Goal: Task Accomplishment & Management: Use online tool/utility

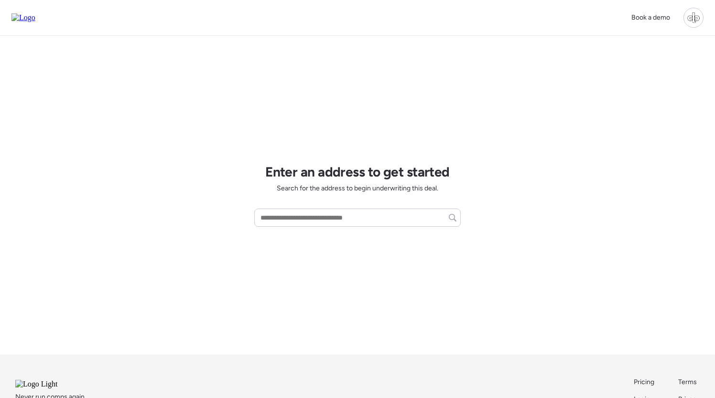
click at [692, 17] on div at bounding box center [693, 18] width 20 height 20
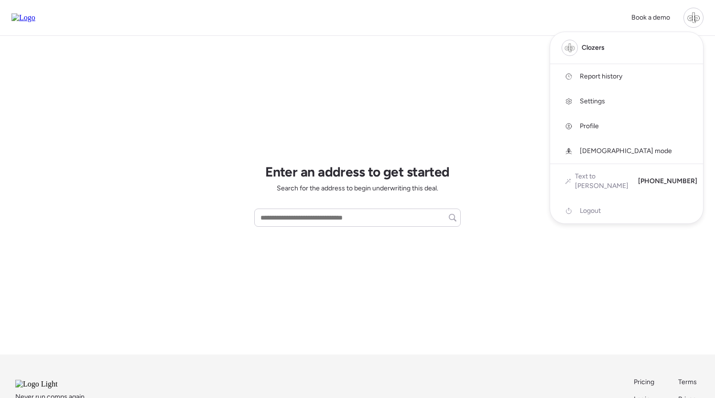
click at [614, 75] on span "Report history" at bounding box center [601, 77] width 43 height 10
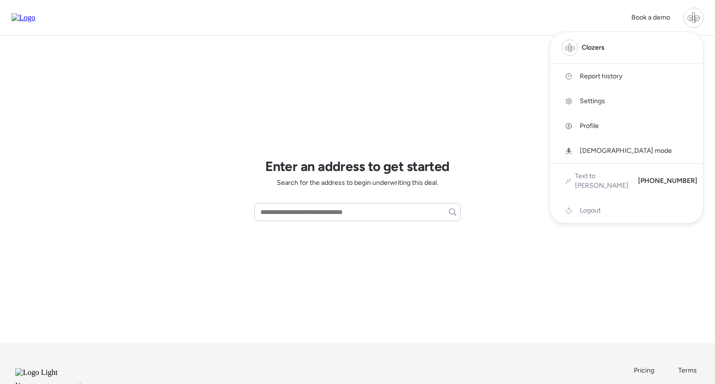
click at [544, 71] on div at bounding box center [357, 165] width 715 height 384
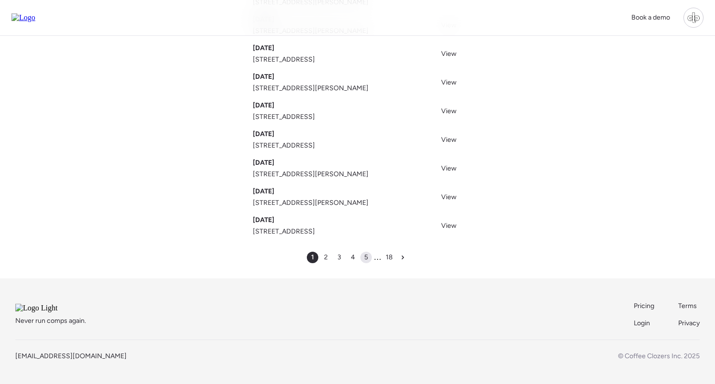
scroll to position [149, 0]
click at [367, 253] on span "5" at bounding box center [366, 258] width 4 height 10
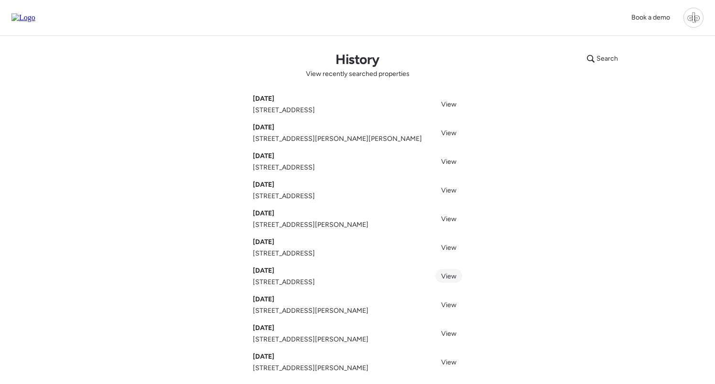
scroll to position [149, 0]
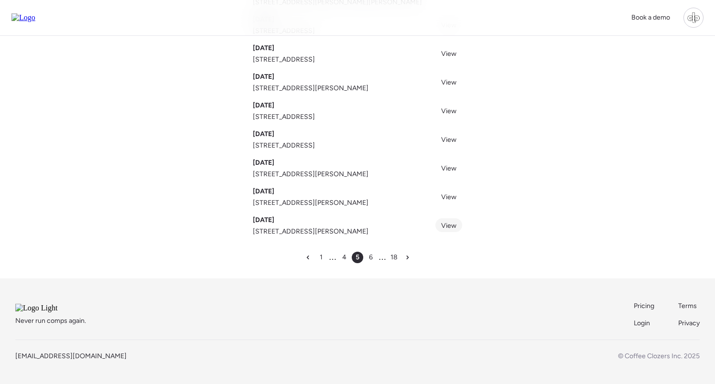
click at [446, 222] on span "View" at bounding box center [448, 226] width 15 height 8
click at [452, 193] on span "View" at bounding box center [448, 197] width 15 height 8
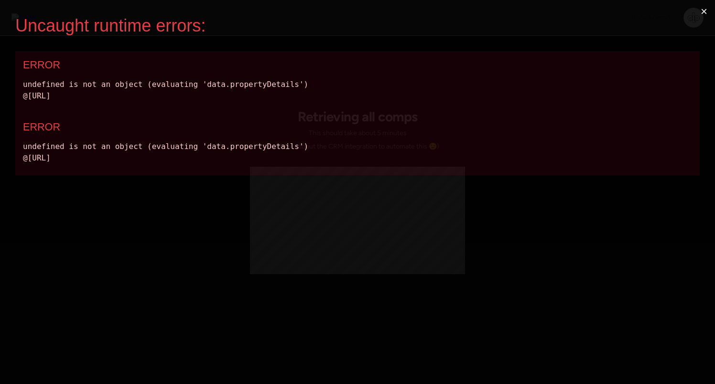
click at [218, 82] on div "undefined is not an object (evaluating 'data.propertyDetails') @http://localhos…" at bounding box center [357, 90] width 669 height 23
copy div "data.propertyDetails"
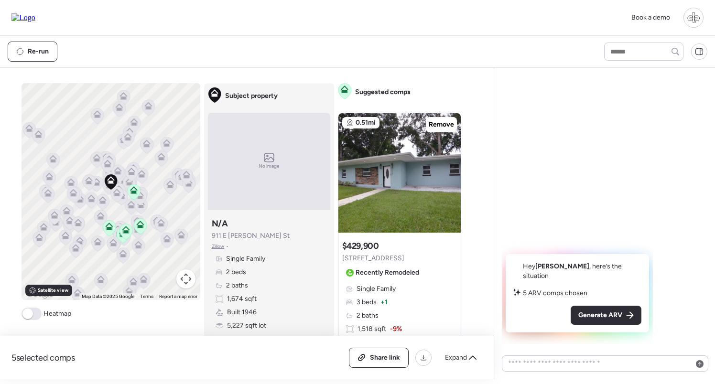
click at [693, 18] on div at bounding box center [693, 18] width 20 height 20
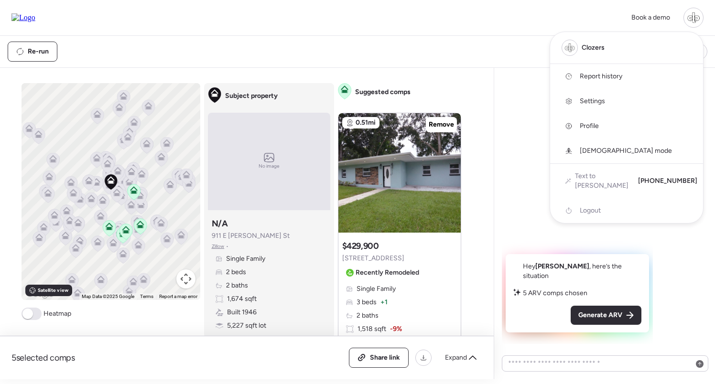
click at [610, 79] on span "Report history" at bounding box center [601, 77] width 43 height 10
click at [499, 202] on div at bounding box center [357, 165] width 715 height 384
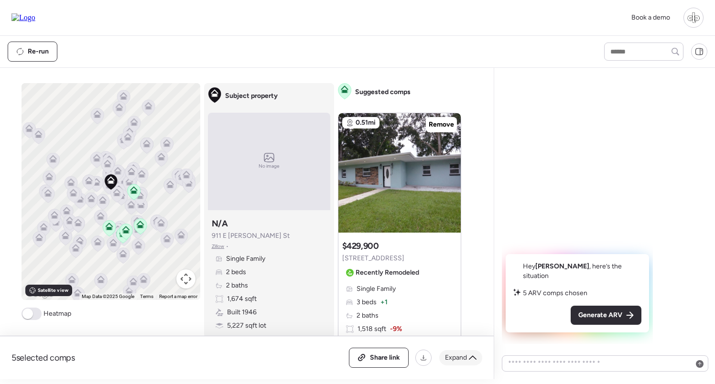
click at [464, 356] on span "Expand" at bounding box center [456, 358] width 22 height 10
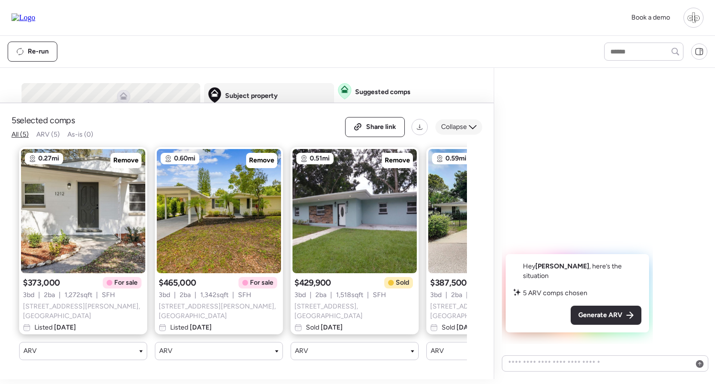
click at [455, 132] on span "Collapse" at bounding box center [454, 127] width 26 height 10
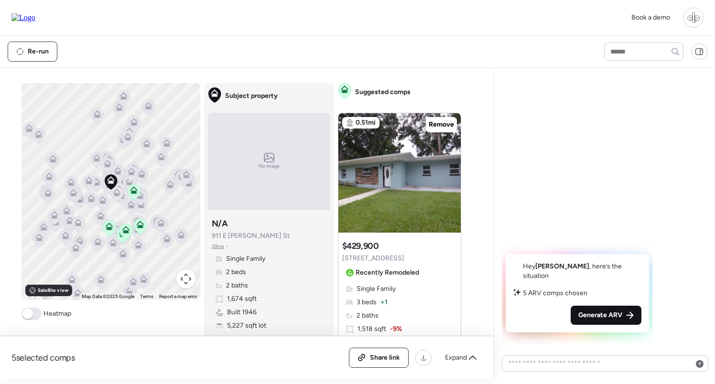
click at [578, 318] on span "Generate ARV" at bounding box center [600, 316] width 44 height 10
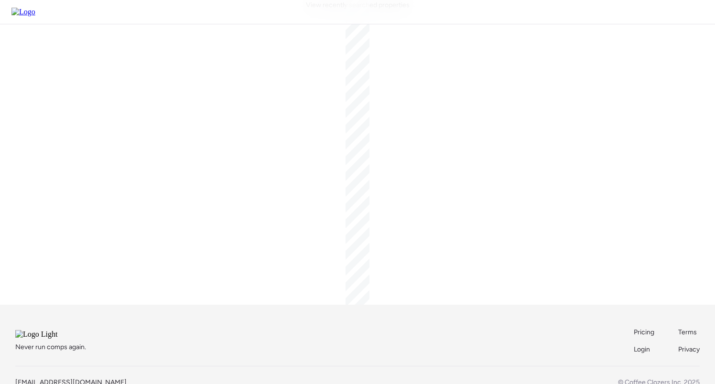
scroll to position [60, 0]
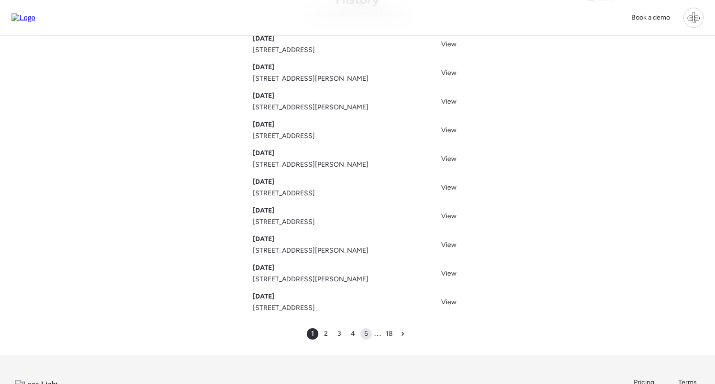
click at [367, 335] on span "5" at bounding box center [366, 334] width 4 height 10
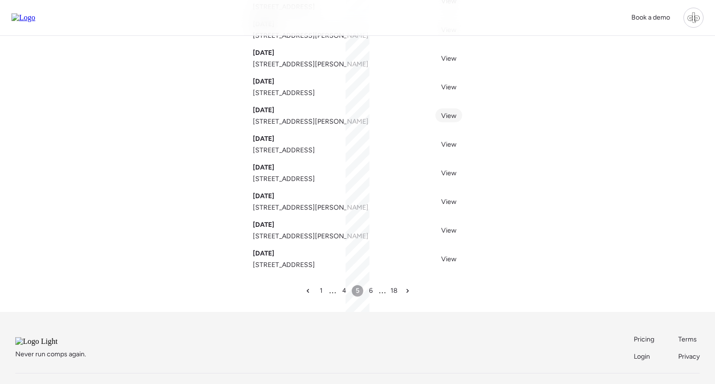
scroll to position [145, 0]
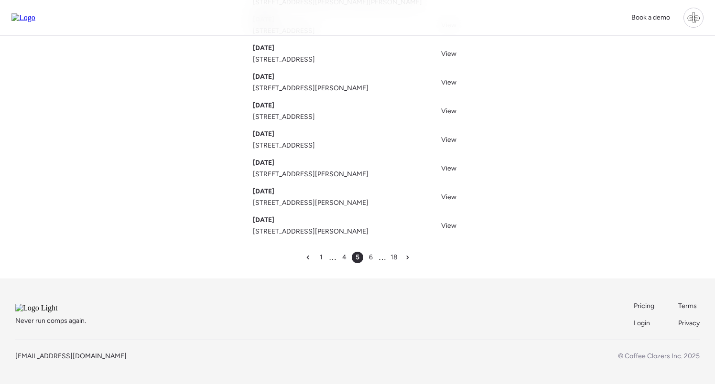
click at [369, 253] on span "6" at bounding box center [371, 258] width 4 height 10
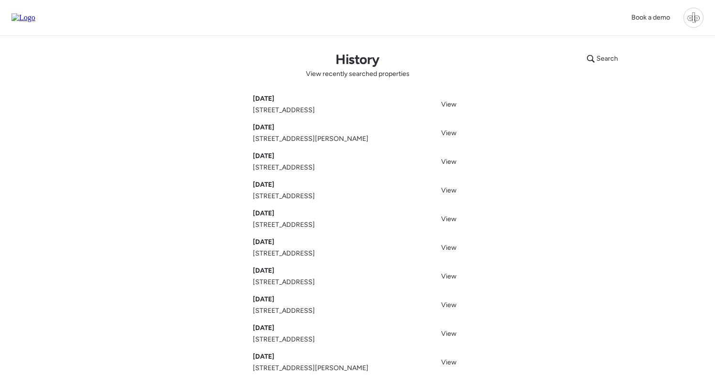
drag, startPoint x: 448, startPoint y: 160, endPoint x: 448, endPoint y: 171, distance: 11.5
click at [448, 160] on span "View" at bounding box center [448, 162] width 15 height 8
click at [452, 191] on span "View" at bounding box center [448, 190] width 15 height 8
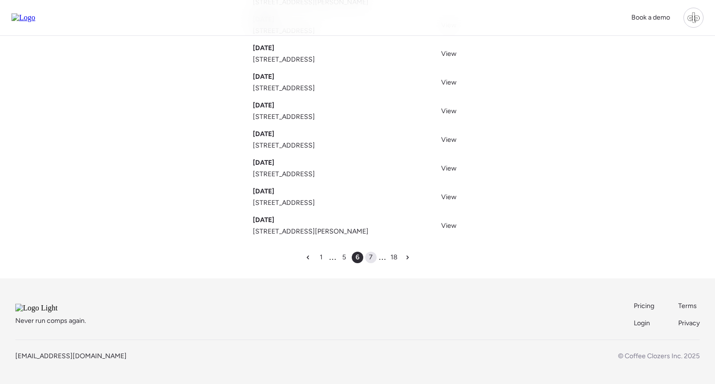
scroll to position [149, 0]
click at [369, 253] on span "7" at bounding box center [371, 258] width 4 height 10
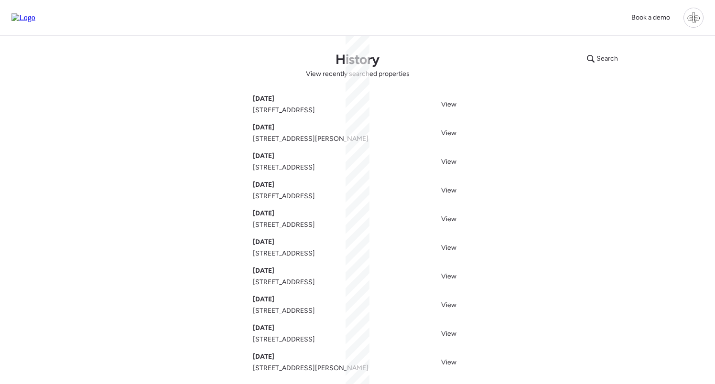
scroll to position [1, 0]
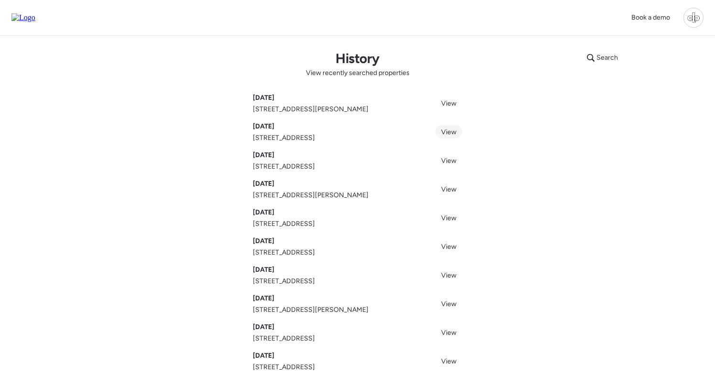
click at [445, 137] on link "View" at bounding box center [448, 132] width 27 height 14
click at [446, 158] on span "View" at bounding box center [448, 161] width 15 height 8
click at [450, 186] on span "View" at bounding box center [448, 189] width 15 height 8
click at [450, 222] on span "View" at bounding box center [448, 218] width 15 height 8
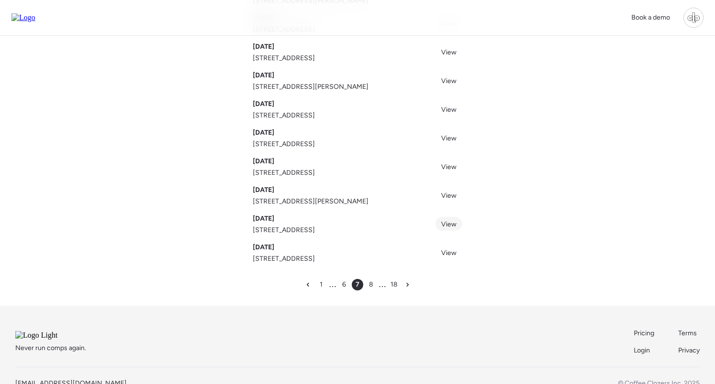
click at [449, 229] on link "View" at bounding box center [448, 224] width 27 height 14
click at [449, 253] on span "View" at bounding box center [448, 253] width 15 height 8
click at [449, 195] on span "View" at bounding box center [448, 196] width 15 height 8
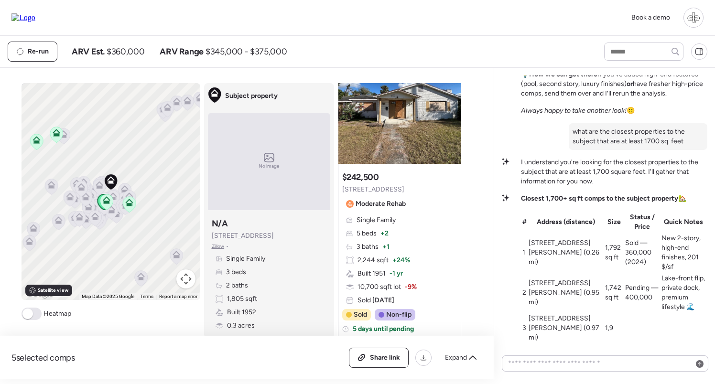
scroll to position [308, 0]
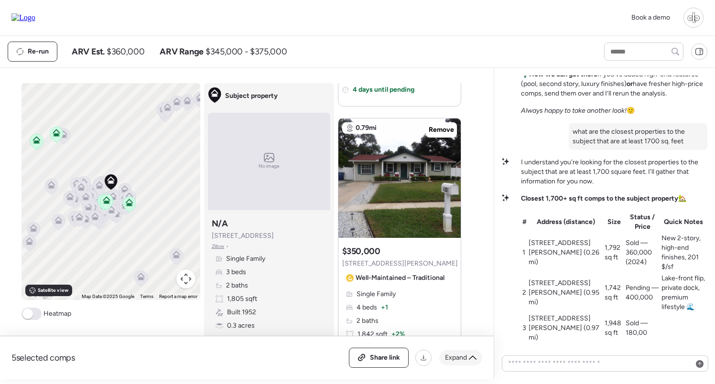
click at [456, 355] on span "Expand" at bounding box center [456, 358] width 22 height 10
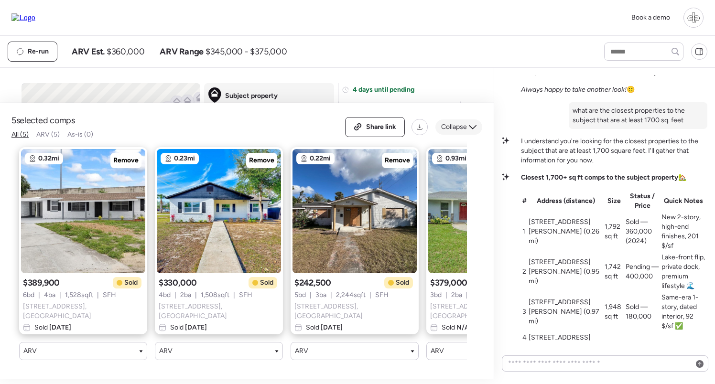
click at [454, 132] on span "Collapse" at bounding box center [454, 127] width 26 height 10
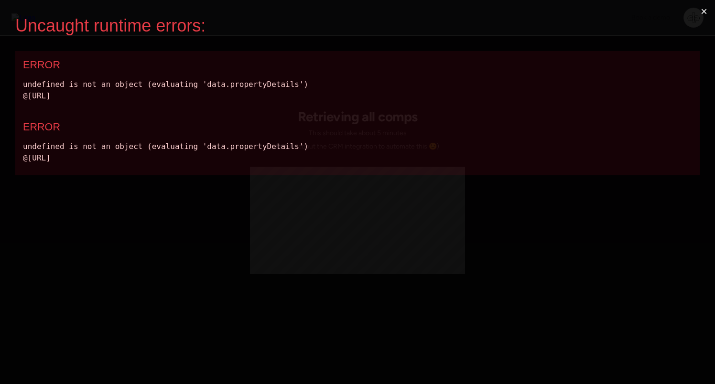
click at [357, 2] on div "Uncaught runtime errors: × ERROR undefined is not an object (evaluating 'data.p…" at bounding box center [357, 192] width 715 height 384
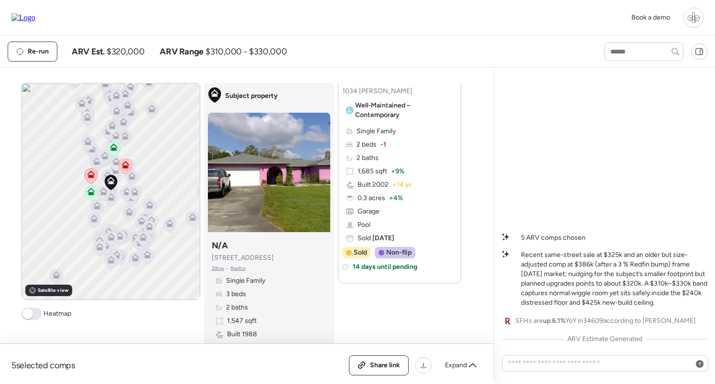
scroll to position [965, 0]
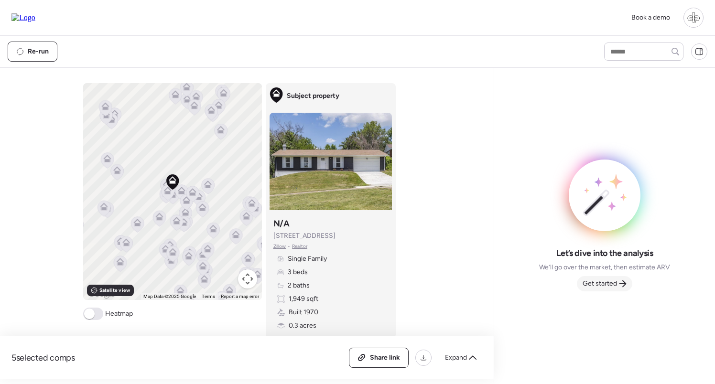
click at [593, 284] on span "Get started" at bounding box center [600, 284] width 34 height 10
click at [618, 286] on div "Get started" at bounding box center [604, 283] width 55 height 15
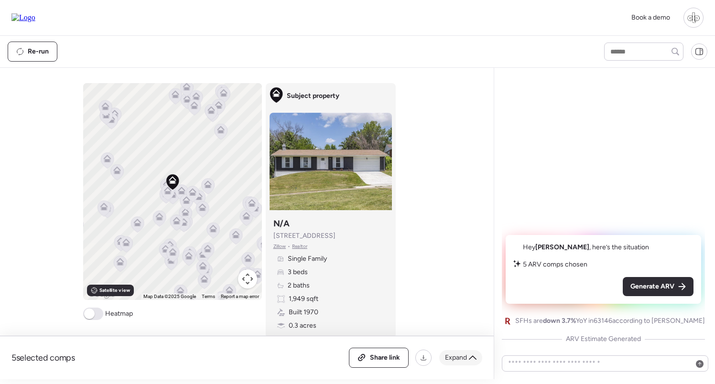
click at [465, 360] on span "Expand" at bounding box center [456, 358] width 22 height 10
click at [450, 353] on span "Collapse" at bounding box center [454, 356] width 26 height 10
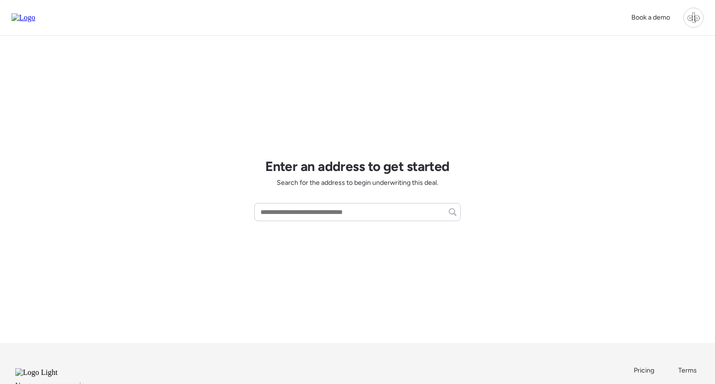
click at [690, 17] on div at bounding box center [693, 18] width 20 height 20
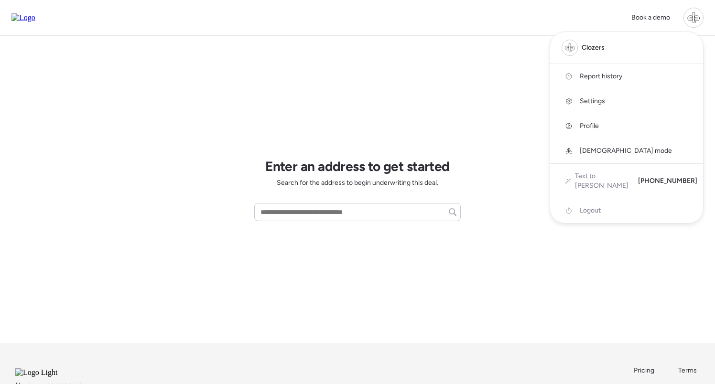
click at [628, 70] on link "Report history" at bounding box center [626, 76] width 153 height 25
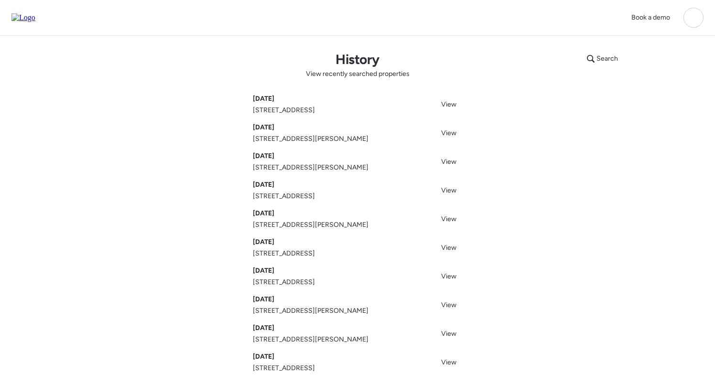
scroll to position [121, 0]
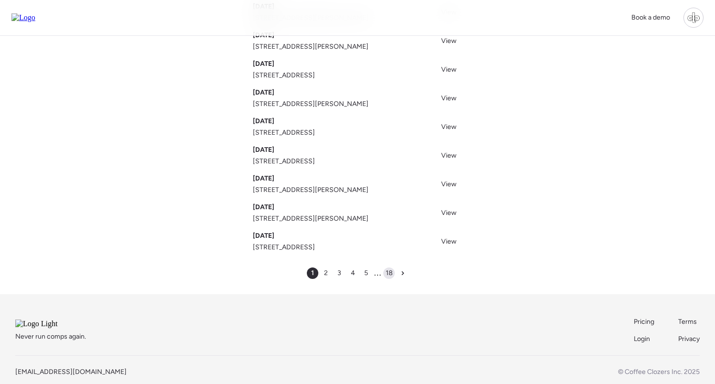
click at [389, 274] on span "18" at bounding box center [389, 274] width 7 height 10
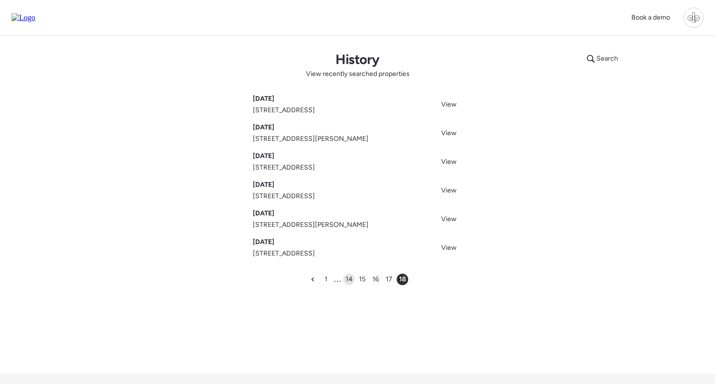
click at [349, 279] on span "14" at bounding box center [348, 280] width 7 height 10
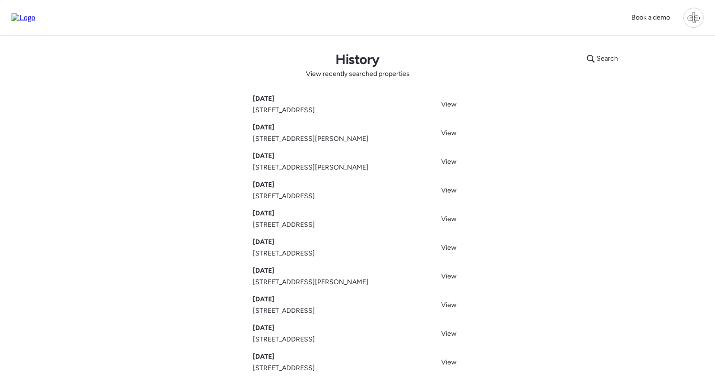
scroll to position [126, 0]
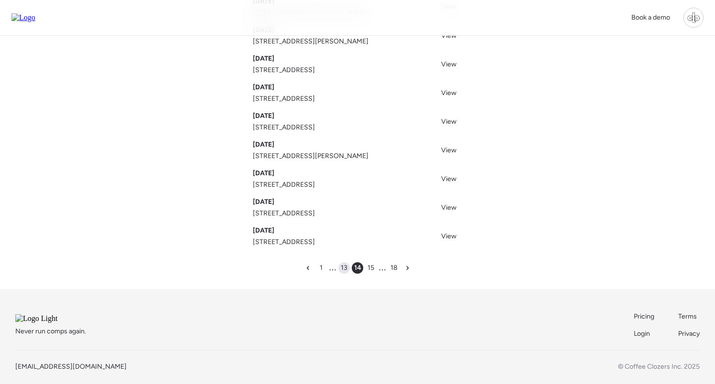
click at [343, 270] on span "13" at bounding box center [344, 268] width 7 height 10
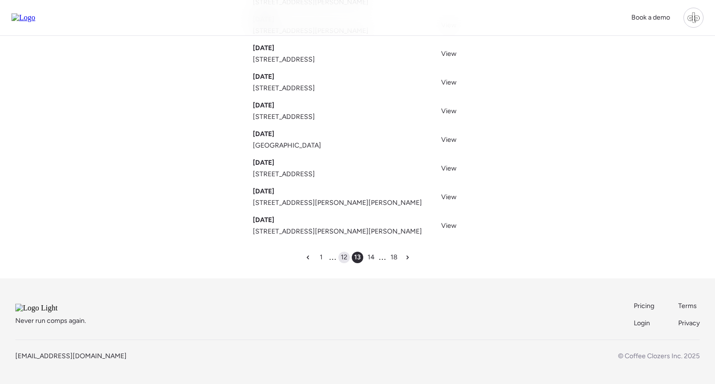
scroll to position [150, 0]
click at [343, 253] on span "12" at bounding box center [344, 258] width 7 height 10
click at [345, 253] on span "11" at bounding box center [344, 258] width 6 height 10
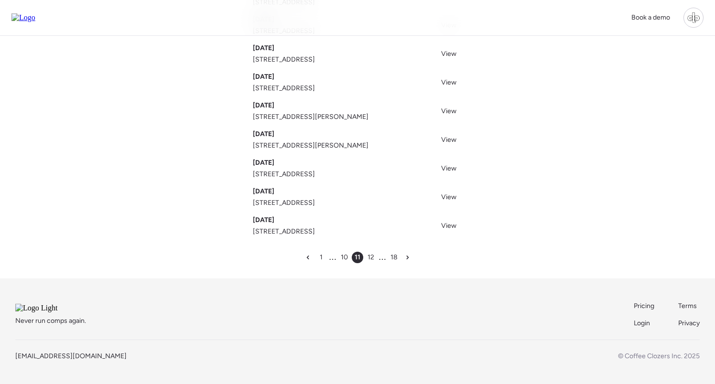
click at [343, 253] on span "10" at bounding box center [344, 258] width 7 height 10
click at [343, 253] on span "9" at bounding box center [344, 258] width 4 height 10
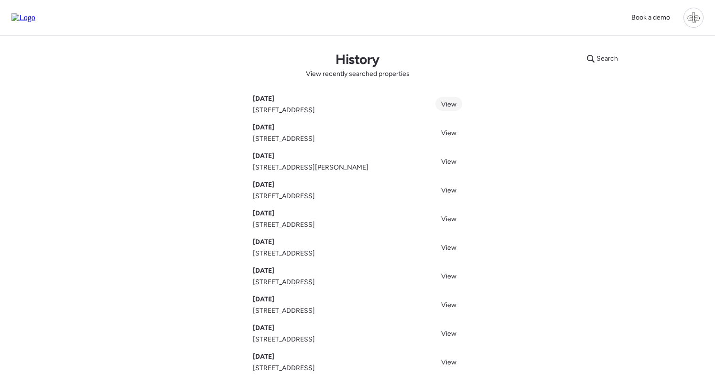
click at [452, 107] on span "View" at bounding box center [448, 104] width 15 height 8
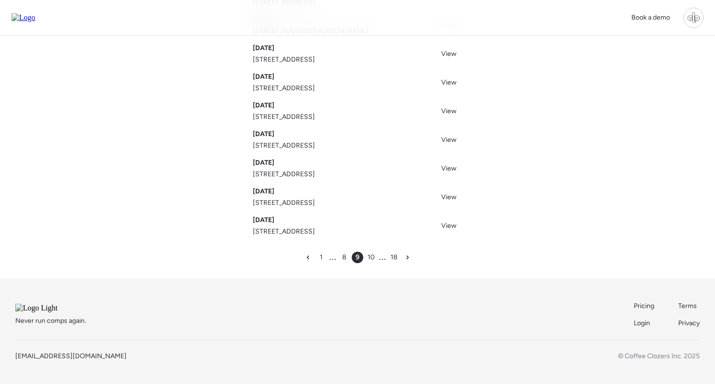
scroll to position [149, 0]
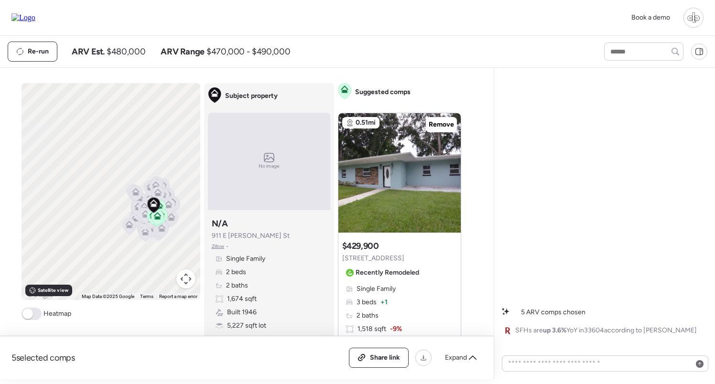
click at [20, 17] on img at bounding box center [23, 17] width 24 height 9
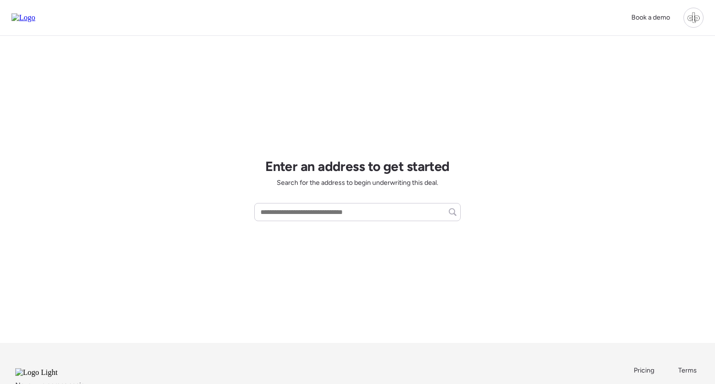
click at [691, 21] on div at bounding box center [693, 18] width 20 height 20
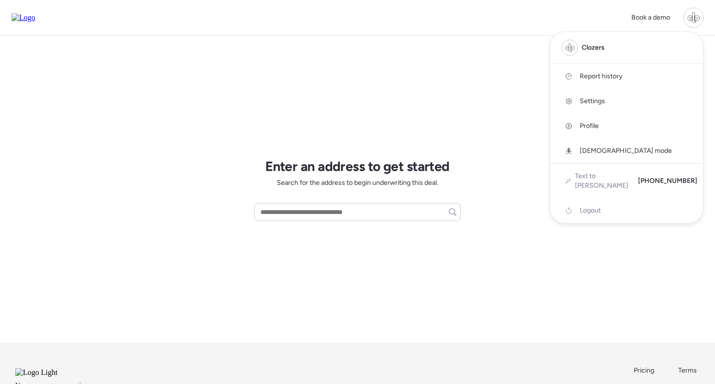
click at [613, 74] on span "Report history" at bounding box center [601, 77] width 43 height 10
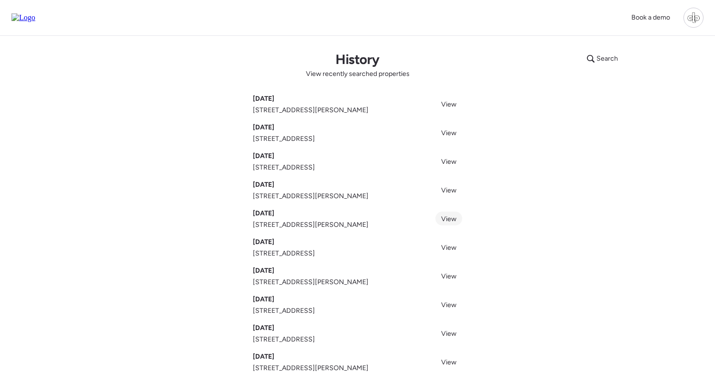
click at [444, 220] on span "View" at bounding box center [448, 219] width 15 height 8
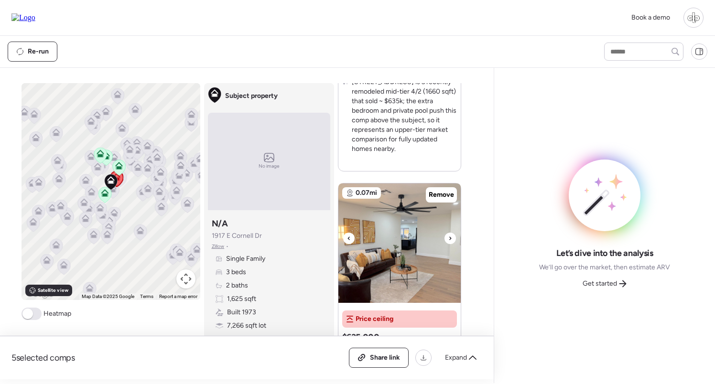
scroll to position [1028, 0]
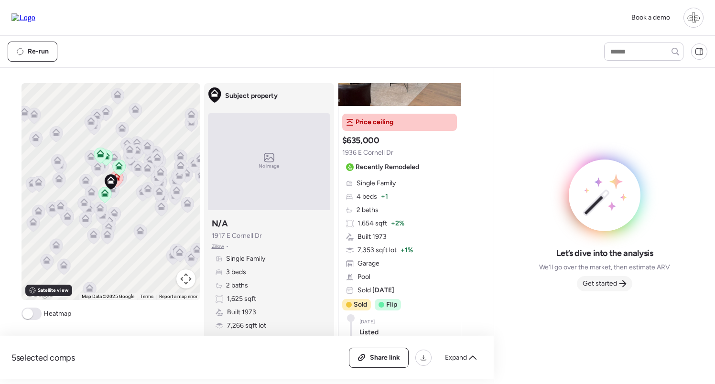
click at [602, 291] on div "Get started" at bounding box center [604, 283] width 55 height 15
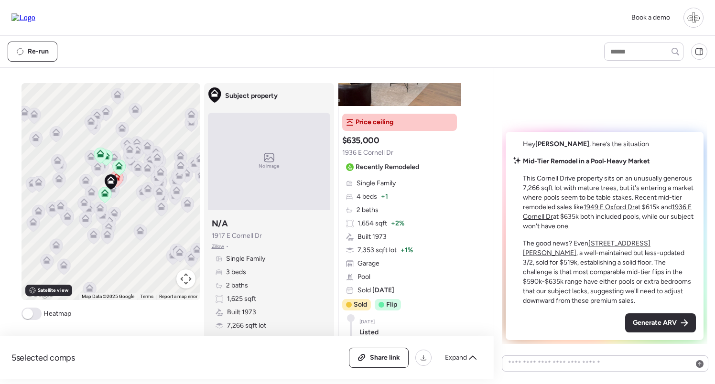
click at [25, 17] on img at bounding box center [23, 17] width 24 height 9
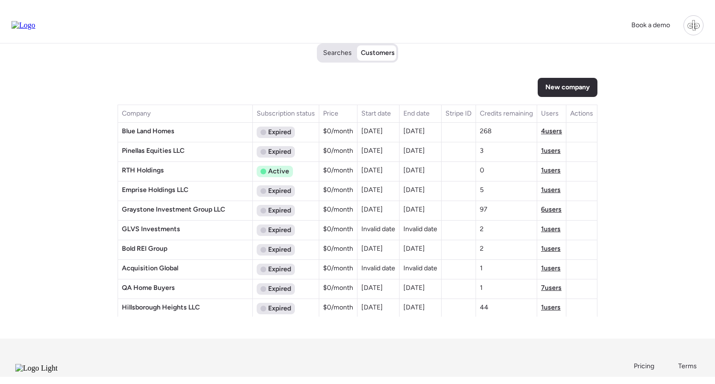
scroll to position [992, 0]
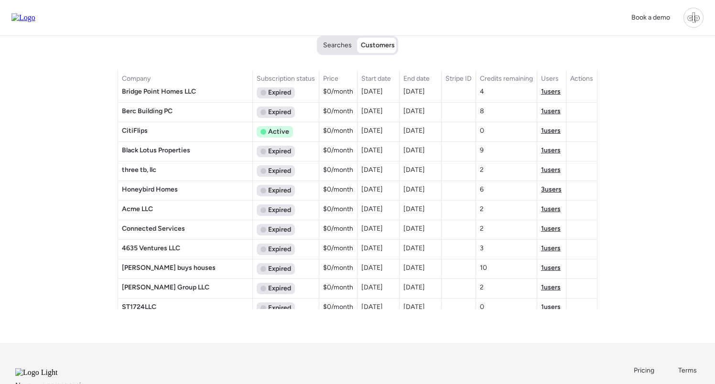
click at [551, 192] on span "3 users" at bounding box center [551, 189] width 21 height 8
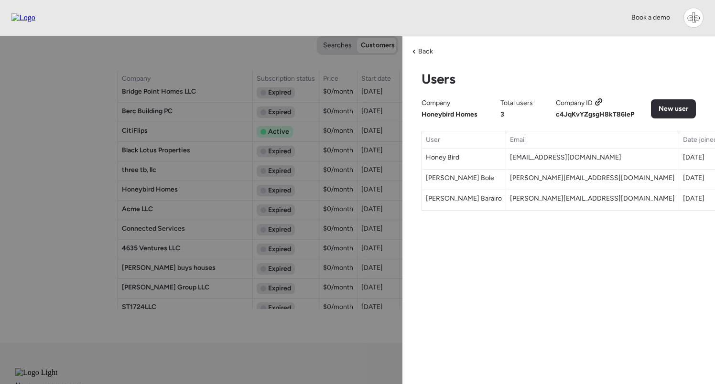
click at [601, 103] on icon at bounding box center [598, 102] width 9 height 8
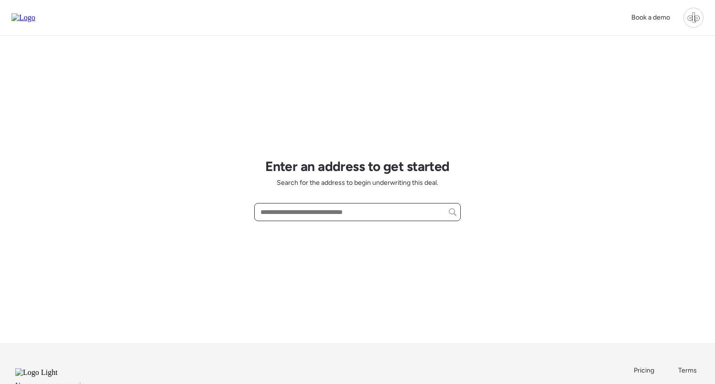
click at [313, 209] on input "text" at bounding box center [358, 211] width 198 height 13
click at [313, 213] on input "text" at bounding box center [358, 211] width 198 height 13
type input "****"
click at [327, 89] on div "Enter an address to get started Search for the address to begin underwriting th…" at bounding box center [357, 189] width 206 height 307
